Goal: Task Accomplishment & Management: Complete application form

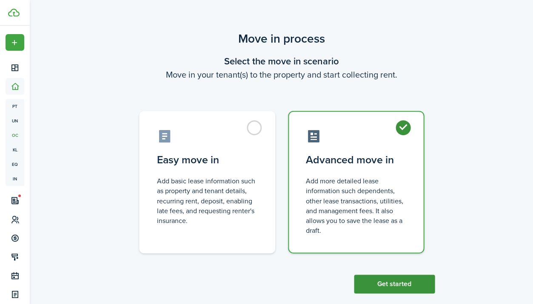
click at [410, 281] on button "Get started" at bounding box center [394, 283] width 81 height 19
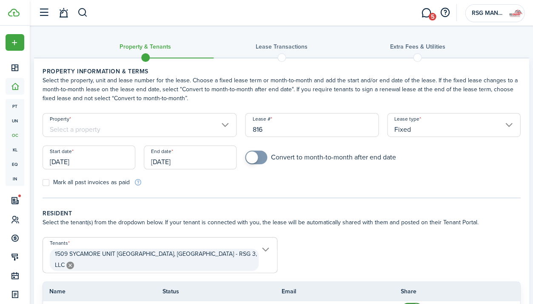
click at [213, 135] on input "Property" at bounding box center [140, 125] width 194 height 24
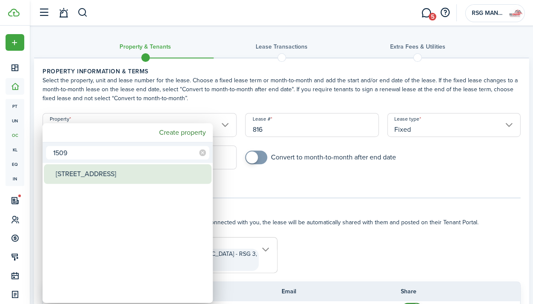
type input "1509"
click at [140, 171] on div "[STREET_ADDRESS]" at bounding box center [131, 174] width 151 height 20
type input "[STREET_ADDRESS]"
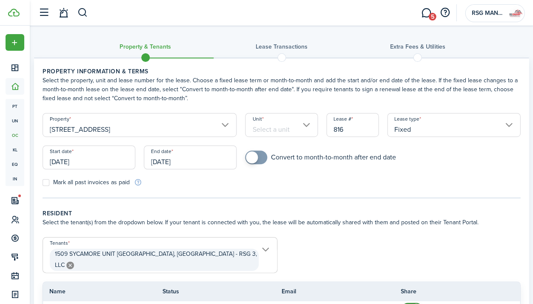
click at [296, 127] on input "Unit" at bounding box center [281, 125] width 73 height 24
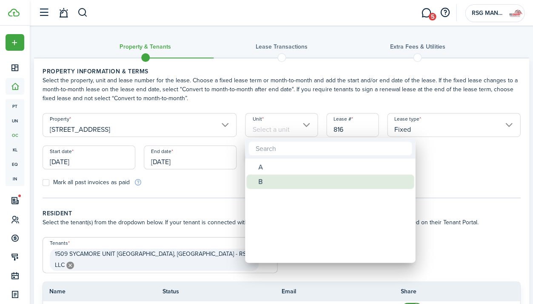
click at [277, 179] on div "B" at bounding box center [333, 181] width 151 height 14
type input "B"
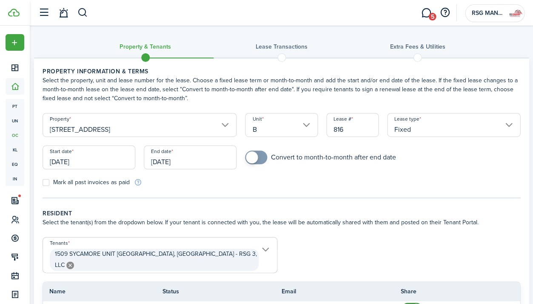
drag, startPoint x: 369, startPoint y: 132, endPoint x: 306, endPoint y: 133, distance: 63.4
click at [306, 133] on form "Property [STREET_ADDRESS] Unit B Lease # 816 Lease type Fixed Start date [DATE]…" at bounding box center [281, 150] width 487 height 74
type input "8"
click at [117, 160] on input "[DATE]" at bounding box center [89, 157] width 93 height 24
type input "1"
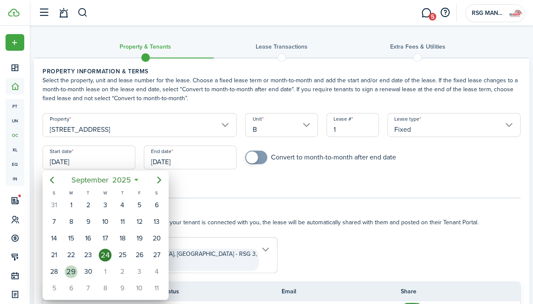
click at [71, 269] on div "29" at bounding box center [71, 271] width 13 height 13
type input "[DATE]"
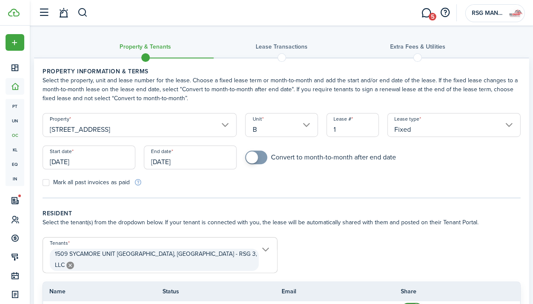
click at [191, 167] on input "[DATE]" at bounding box center [190, 157] width 93 height 24
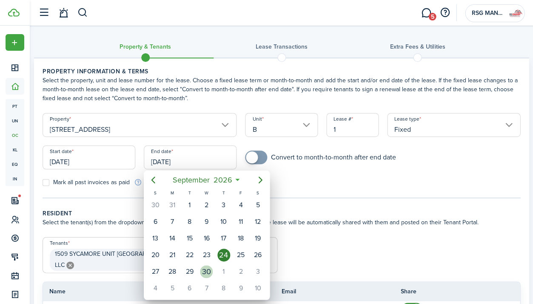
click at [213, 268] on div "30" at bounding box center [206, 271] width 13 height 13
type input "[DATE]"
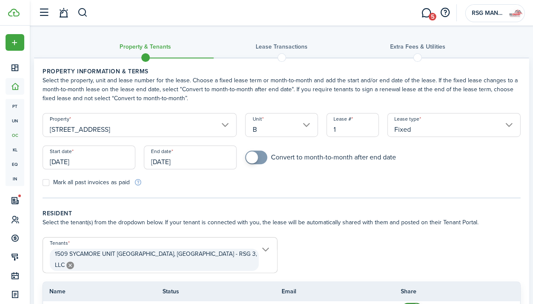
click at [244, 213] on wizard-step-header-title "Resident" at bounding box center [282, 213] width 478 height 9
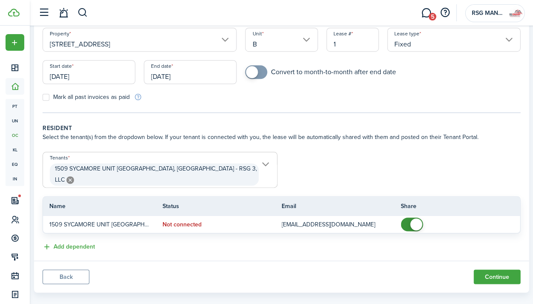
scroll to position [85, 0]
click at [514, 269] on button "Continue" at bounding box center [497, 276] width 47 height 14
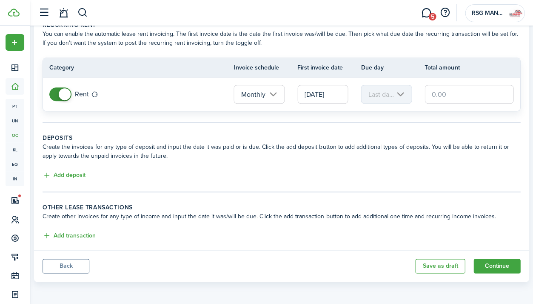
scroll to position [46, 0]
click at [75, 175] on button "Add deposit" at bounding box center [64, 176] width 43 height 10
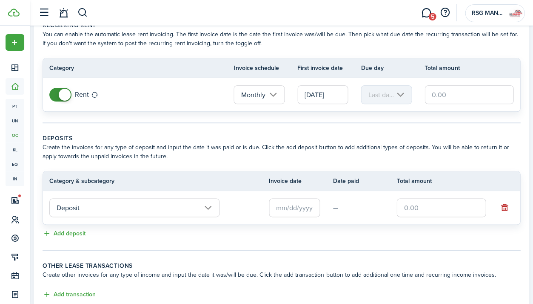
click at [292, 204] on input "text" at bounding box center [294, 207] width 51 height 19
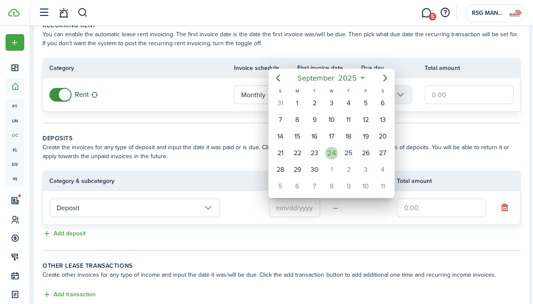
click at [330, 146] on div "24" at bounding box center [331, 152] width 13 height 13
type input "[DATE]"
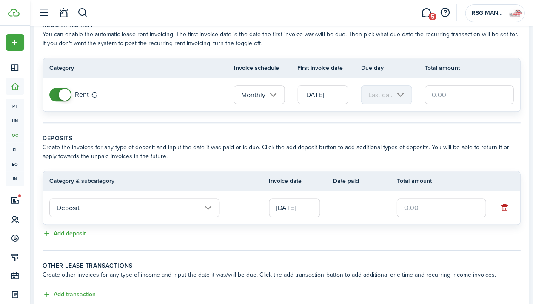
click at [409, 205] on input "text" at bounding box center [441, 207] width 89 height 19
type input "$800.00"
click at [474, 241] on tc-wizard-step "Deposits Create the invoices for any type of deposit and input the date it was …" at bounding box center [282, 192] width 478 height 117
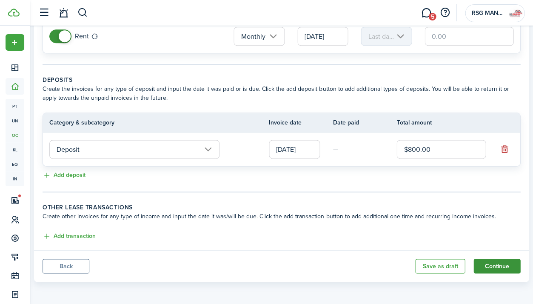
scroll to position [103, 0]
click at [495, 263] on button "Continue" at bounding box center [497, 266] width 47 height 14
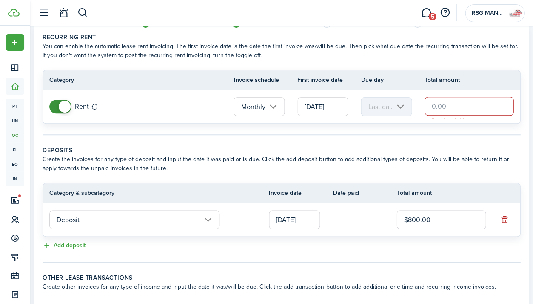
scroll to position [0, 0]
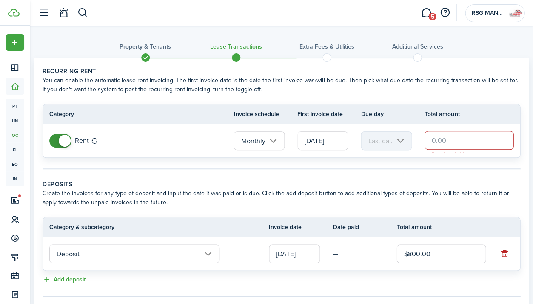
click at [452, 137] on input "text" at bounding box center [469, 140] width 89 height 19
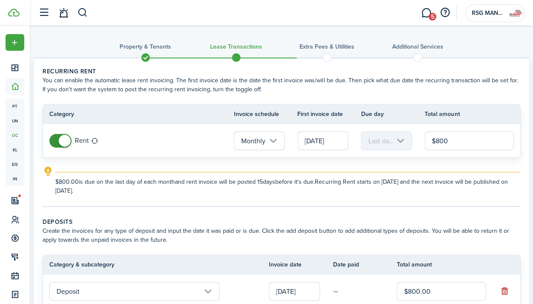
type input "$800.00"
click at [517, 205] on tc-wizard-step "Recurring rent You can enable the automatic lease rent invoicing. The first inv…" at bounding box center [282, 137] width 478 height 140
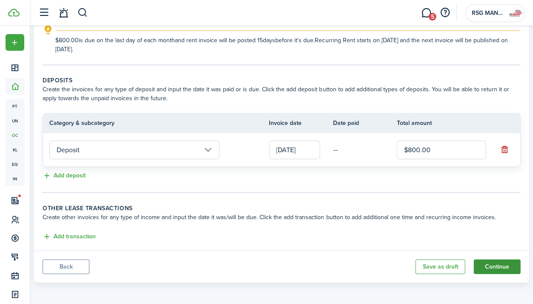
scroll to position [141, 0]
click at [506, 268] on button "Continue" at bounding box center [497, 266] width 47 height 14
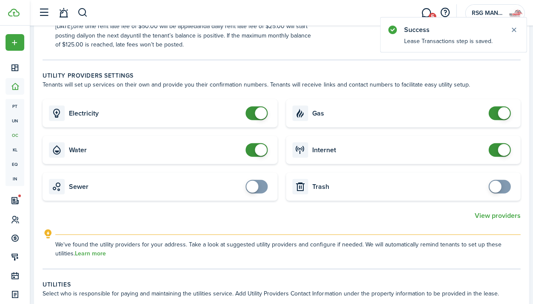
scroll to position [291, 0]
checkbox input "false"
click at [255, 116] on span at bounding box center [256, 113] width 9 height 14
checkbox input "false"
click at [254, 146] on span at bounding box center [256, 149] width 9 height 14
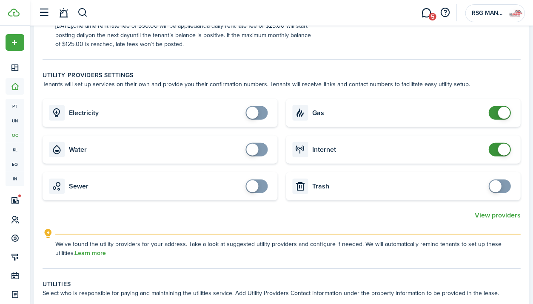
checkbox input "false"
click at [496, 110] on span at bounding box center [500, 113] width 9 height 14
checkbox input "false"
click at [496, 149] on span at bounding box center [500, 149] width 9 height 14
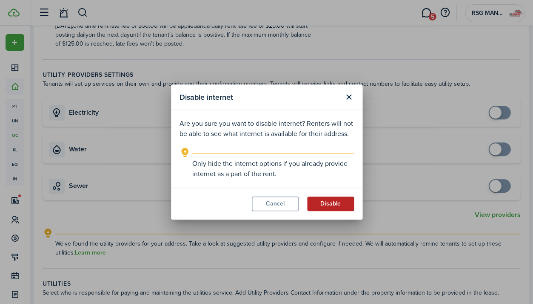
click at [339, 205] on button "Disable" at bounding box center [330, 203] width 47 height 14
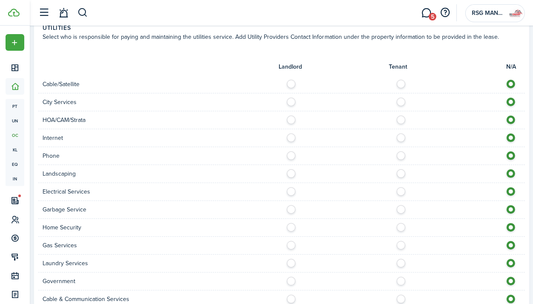
scroll to position [502, 0]
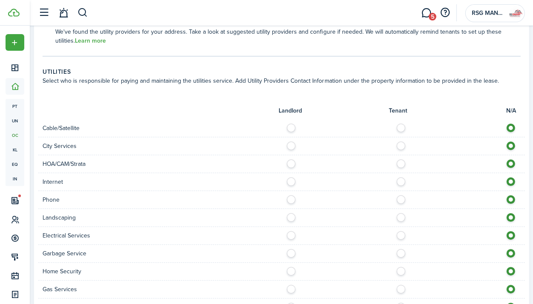
click at [398, 127] on label at bounding box center [403, 125] width 15 height 4
radio input "true"
click at [399, 141] on label at bounding box center [403, 143] width 15 height 4
radio input "true"
click at [287, 143] on label at bounding box center [293, 143] width 15 height 4
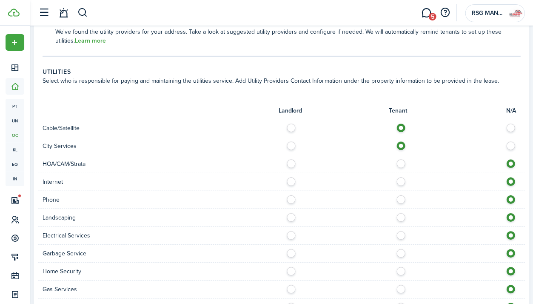
radio input "true"
click at [401, 181] on label at bounding box center [403, 179] width 15 height 4
radio input "true"
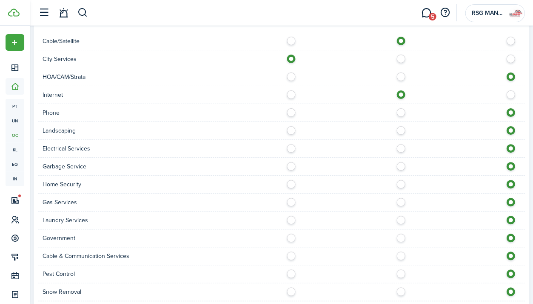
scroll to position [593, 0]
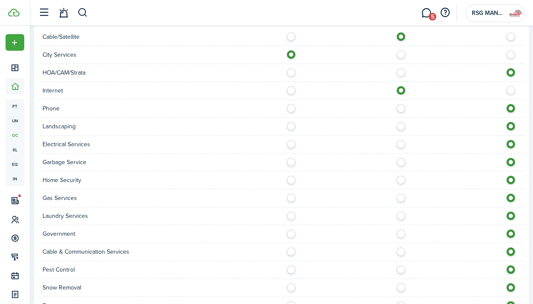
click at [400, 107] on label at bounding box center [403, 106] width 15 height 4
radio input "true"
click at [301, 125] on div at bounding box center [404, 126] width 244 height 9
click at [299, 125] on div at bounding box center [404, 126] width 244 height 9
click at [287, 125] on label at bounding box center [293, 124] width 15 height 4
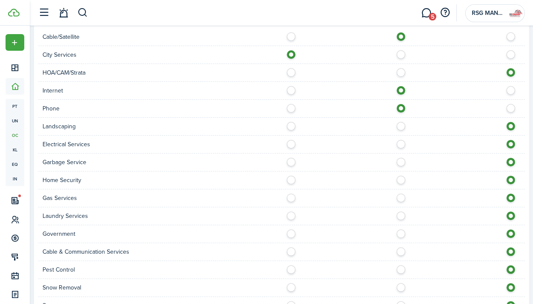
radio input "true"
click at [290, 142] on label at bounding box center [293, 142] width 15 height 4
radio input "true"
click at [293, 163] on div "Garbage Service" at bounding box center [281, 162] width 487 height 18
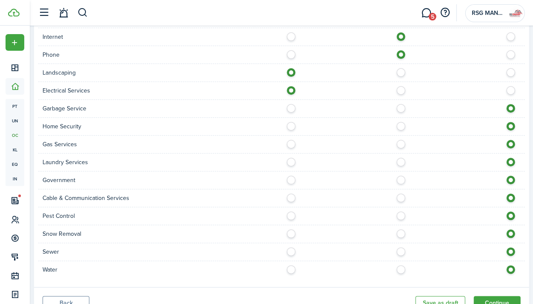
scroll to position [655, 0]
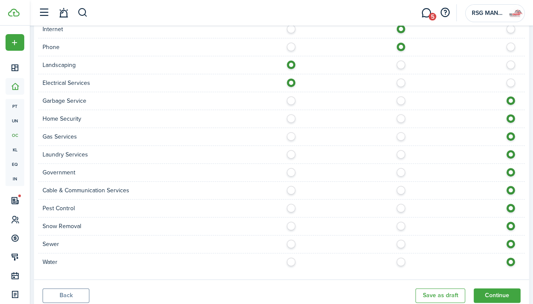
click at [292, 100] on label at bounding box center [293, 98] width 15 height 4
radio input "true"
click at [400, 118] on label at bounding box center [403, 116] width 15 height 4
radio input "true"
click at [291, 135] on label at bounding box center [293, 134] width 15 height 4
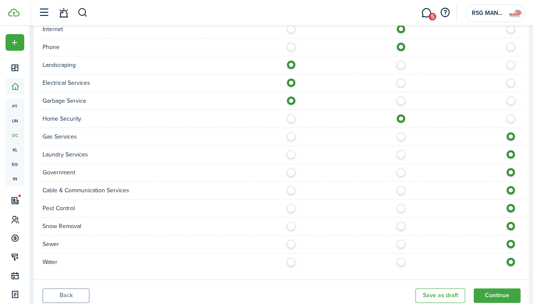
radio input "true"
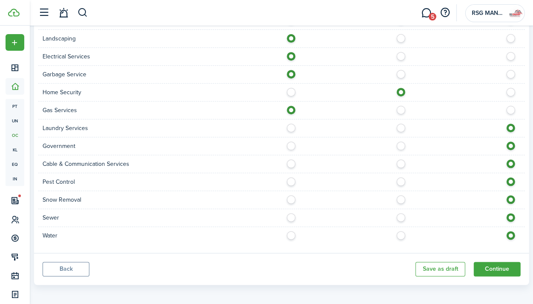
scroll to position [681, 0]
click at [404, 128] on div at bounding box center [404, 127] width 244 height 9
click at [400, 127] on label at bounding box center [403, 125] width 15 height 4
radio input "true"
click at [400, 163] on label at bounding box center [403, 161] width 15 height 4
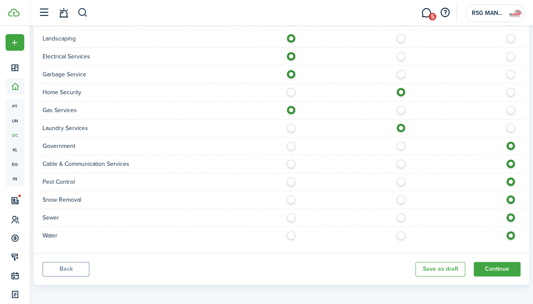
radio input "true"
click at [292, 177] on label at bounding box center [293, 179] width 15 height 4
radio input "true"
click at [403, 196] on label at bounding box center [403, 197] width 15 height 4
radio input "true"
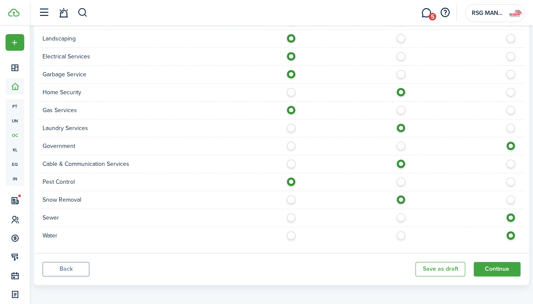
click at [402, 213] on label at bounding box center [403, 215] width 15 height 4
radio input "true"
click at [401, 231] on label at bounding box center [403, 233] width 15 height 4
radio input "true"
click at [293, 217] on div at bounding box center [404, 217] width 244 height 9
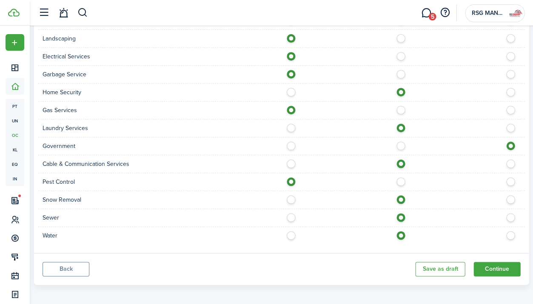
click at [286, 215] on label at bounding box center [293, 215] width 15 height 4
radio input "true"
click at [286, 231] on label at bounding box center [293, 233] width 15 height 4
radio input "true"
click at [508, 263] on button "Continue" at bounding box center [497, 268] width 47 height 14
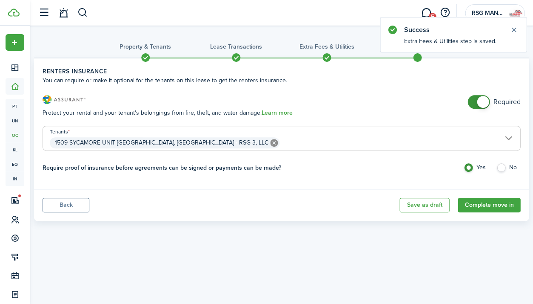
click at [468, 105] on input "checkbox" at bounding box center [494, 102] width 53 height 14
checkbox input "false"
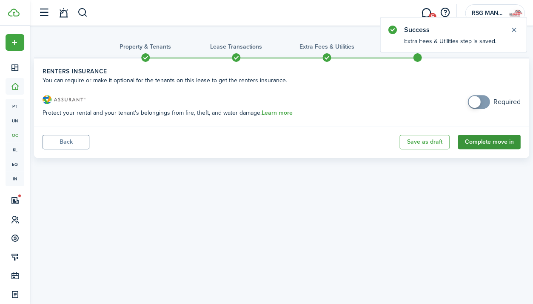
click at [511, 139] on button "Complete move in" at bounding box center [489, 142] width 63 height 14
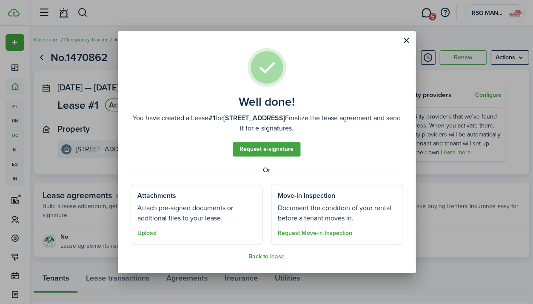
click at [277, 253] on button "Back to lease" at bounding box center [267, 256] width 36 height 7
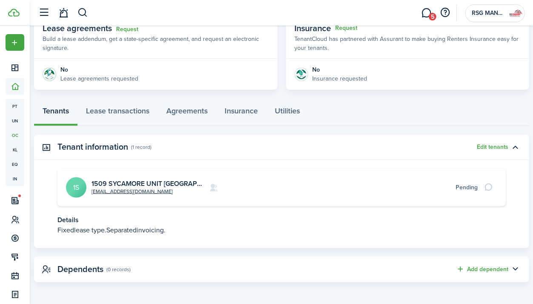
scroll to position [166, 0]
click at [150, 180] on link "1509 SYCAMORE UNIT [GEOGRAPHIC_DATA], [GEOGRAPHIC_DATA] - RSG 3, LLC" at bounding box center [216, 183] width 249 height 10
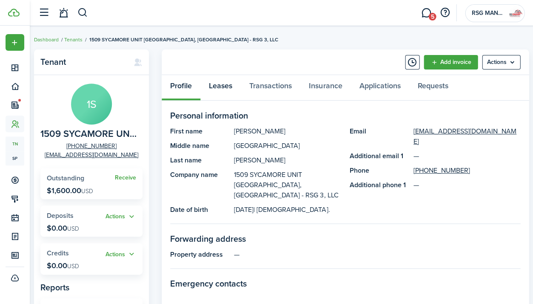
click at [227, 87] on link "Leases" at bounding box center [221, 88] width 40 height 26
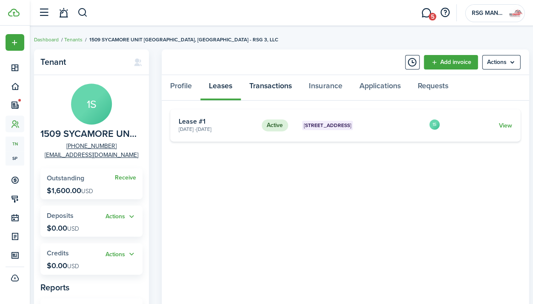
click at [289, 89] on link "Transactions" at bounding box center [271, 88] width 60 height 26
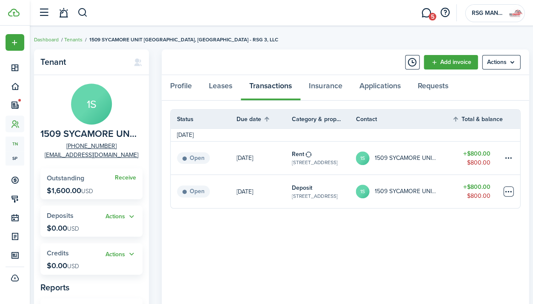
click at [511, 190] on table-menu-btn-icon at bounding box center [509, 191] width 10 height 10
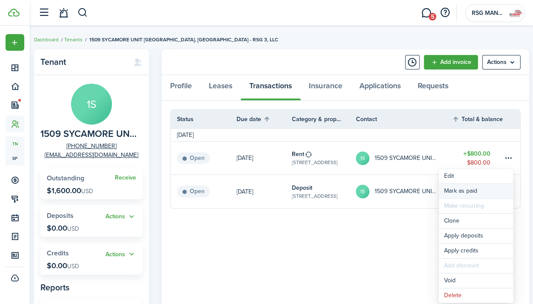
click at [502, 191] on link "Mark as paid" at bounding box center [476, 190] width 74 height 14
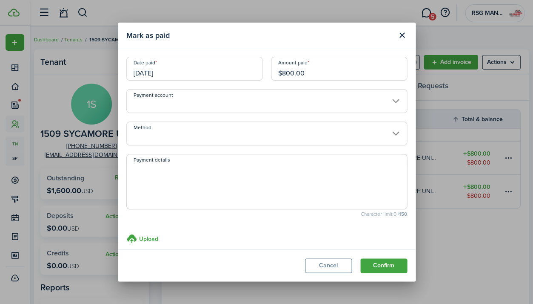
click at [310, 109] on input "Payment account" at bounding box center [266, 101] width 281 height 24
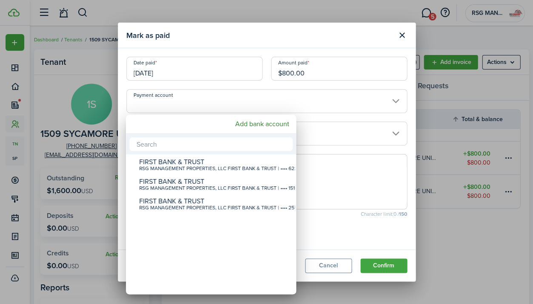
click at [310, 109] on div at bounding box center [267, 152] width 670 height 440
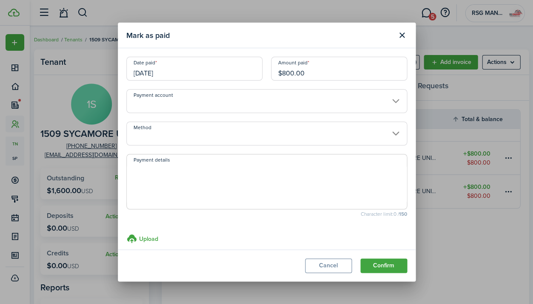
click at [304, 134] on input "Method" at bounding box center [266, 133] width 281 height 24
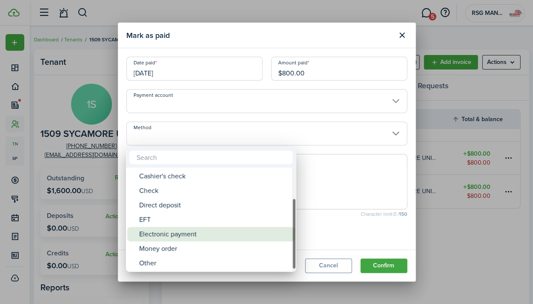
click at [251, 230] on div "Electronic payment" at bounding box center [214, 233] width 151 height 14
type input "Electronic payment"
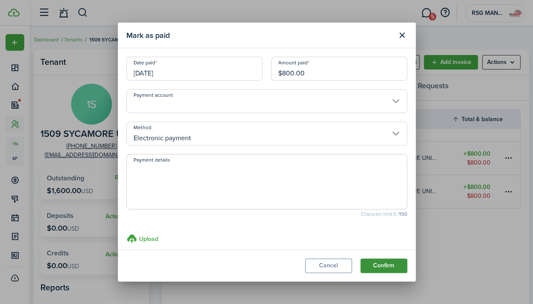
click at [384, 261] on button "Confirm" at bounding box center [384, 265] width 47 height 14
